Goal: Navigation & Orientation: Find specific page/section

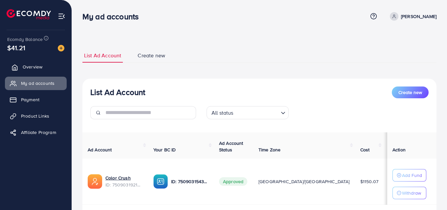
click at [43, 69] on link "Overview" at bounding box center [36, 66] width 62 height 13
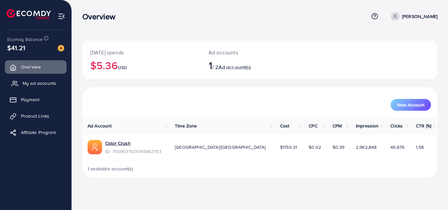
click at [48, 86] on span "My ad accounts" at bounding box center [39, 83] width 33 height 7
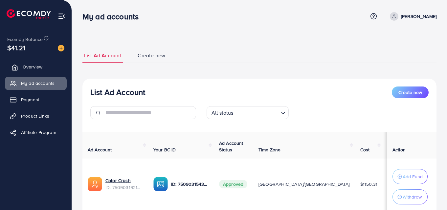
click at [44, 68] on link "Overview" at bounding box center [36, 66] width 62 height 13
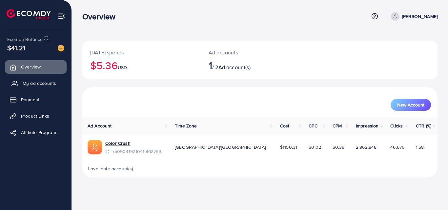
click at [44, 82] on span "My ad accounts" at bounding box center [39, 83] width 33 height 7
